Goal: Information Seeking & Learning: Learn about a topic

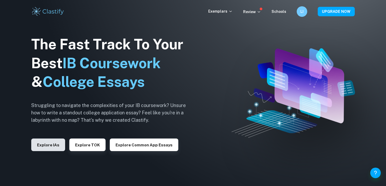
click at [40, 145] on button "Explore IAs" at bounding box center [48, 145] width 34 height 13
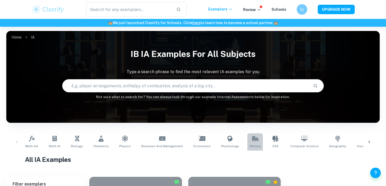
click at [252, 137] on icon at bounding box center [255, 138] width 6 height 5
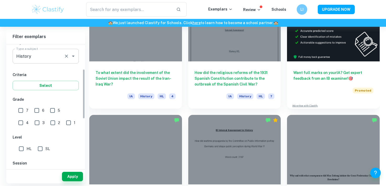
scroll to position [65, 0]
click at [21, 111] on input "7" at bounding box center [20, 110] width 11 height 11
checkbox input "true"
click at [41, 151] on input "SL" at bounding box center [40, 149] width 11 height 11
checkbox input "true"
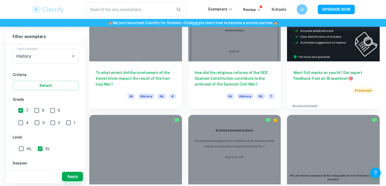
click at [71, 170] on hr at bounding box center [45, 170] width 79 height 0
click at [70, 183] on div "Apply" at bounding box center [45, 177] width 79 height 14
click at [70, 180] on button "Apply" at bounding box center [72, 176] width 21 height 9
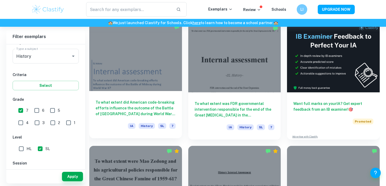
scroll to position [148, 0]
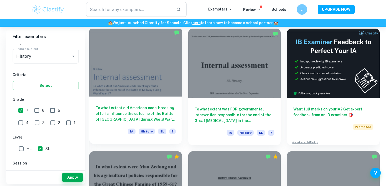
click at [109, 97] on div "To what extent did American code-breaking efforts influence the outcome of the …" at bounding box center [135, 120] width 93 height 47
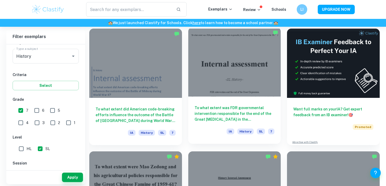
click at [247, 107] on h6 "To what extent was FDR governmental intervention responsible for the end of the…" at bounding box center [235, 113] width 80 height 17
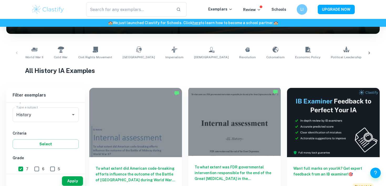
scroll to position [65, 0]
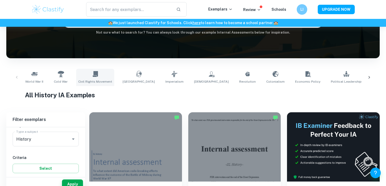
click at [92, 76] on icon at bounding box center [94, 74] width 5 height 6
type input "Civil Rights Movement"
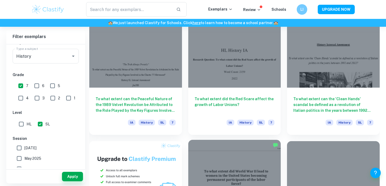
scroll to position [235, 0]
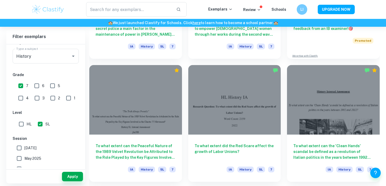
click at [226, 120] on div at bounding box center [234, 99] width 93 height 69
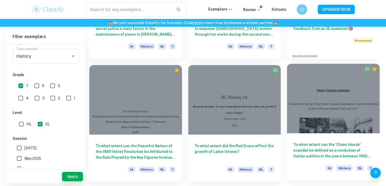
click at [319, 120] on div at bounding box center [333, 98] width 93 height 69
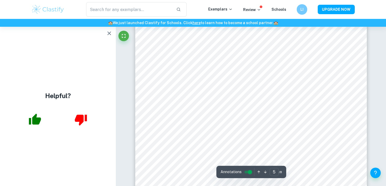
scroll to position [1458, 0]
click at [113, 34] on button "button" at bounding box center [109, 33] width 11 height 11
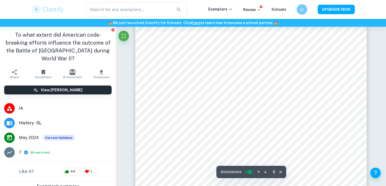
scroll to position [1834, 0]
type input "7"
